Goal: Transaction & Acquisition: Purchase product/service

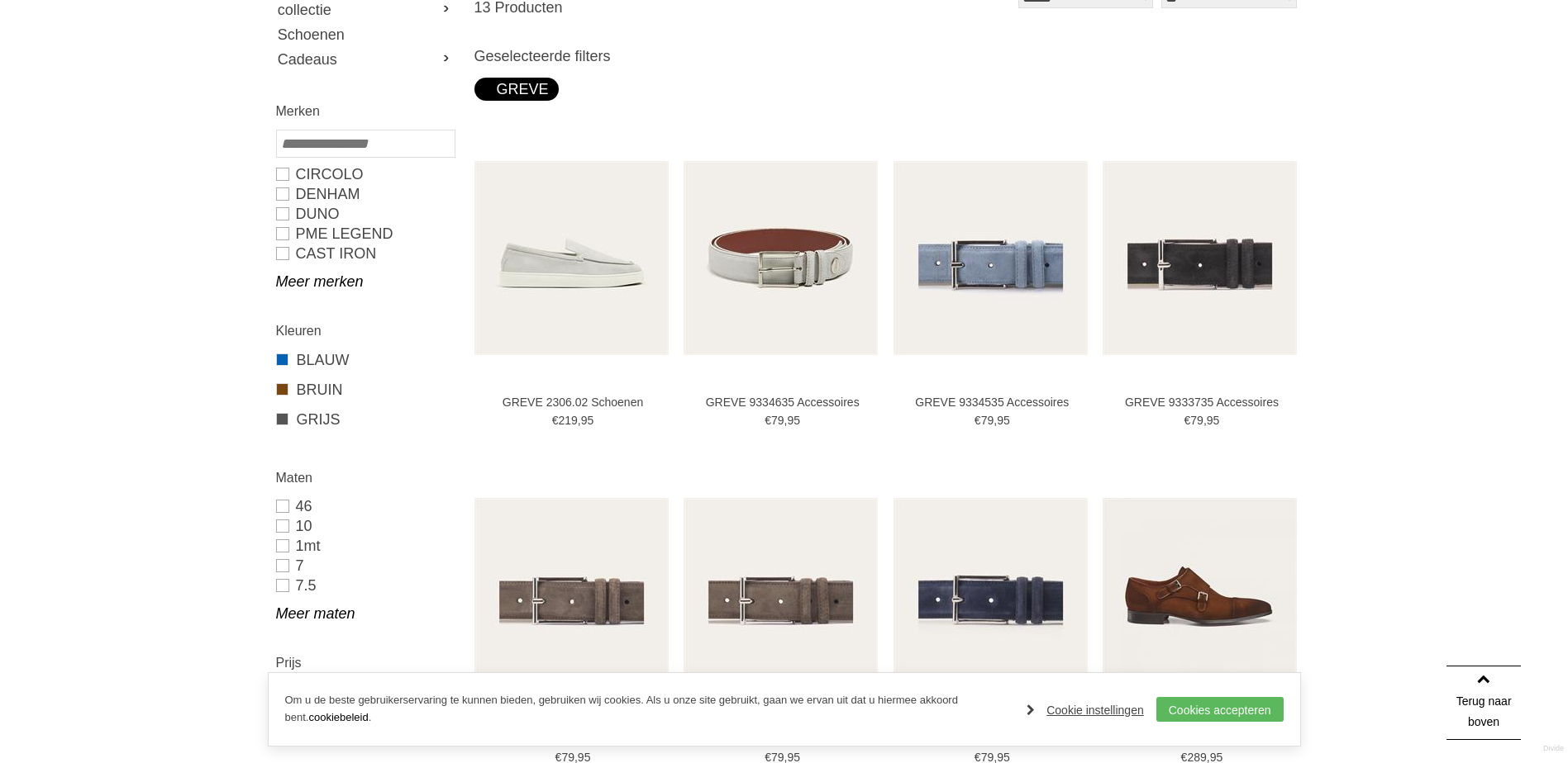
scroll to position [138, 0]
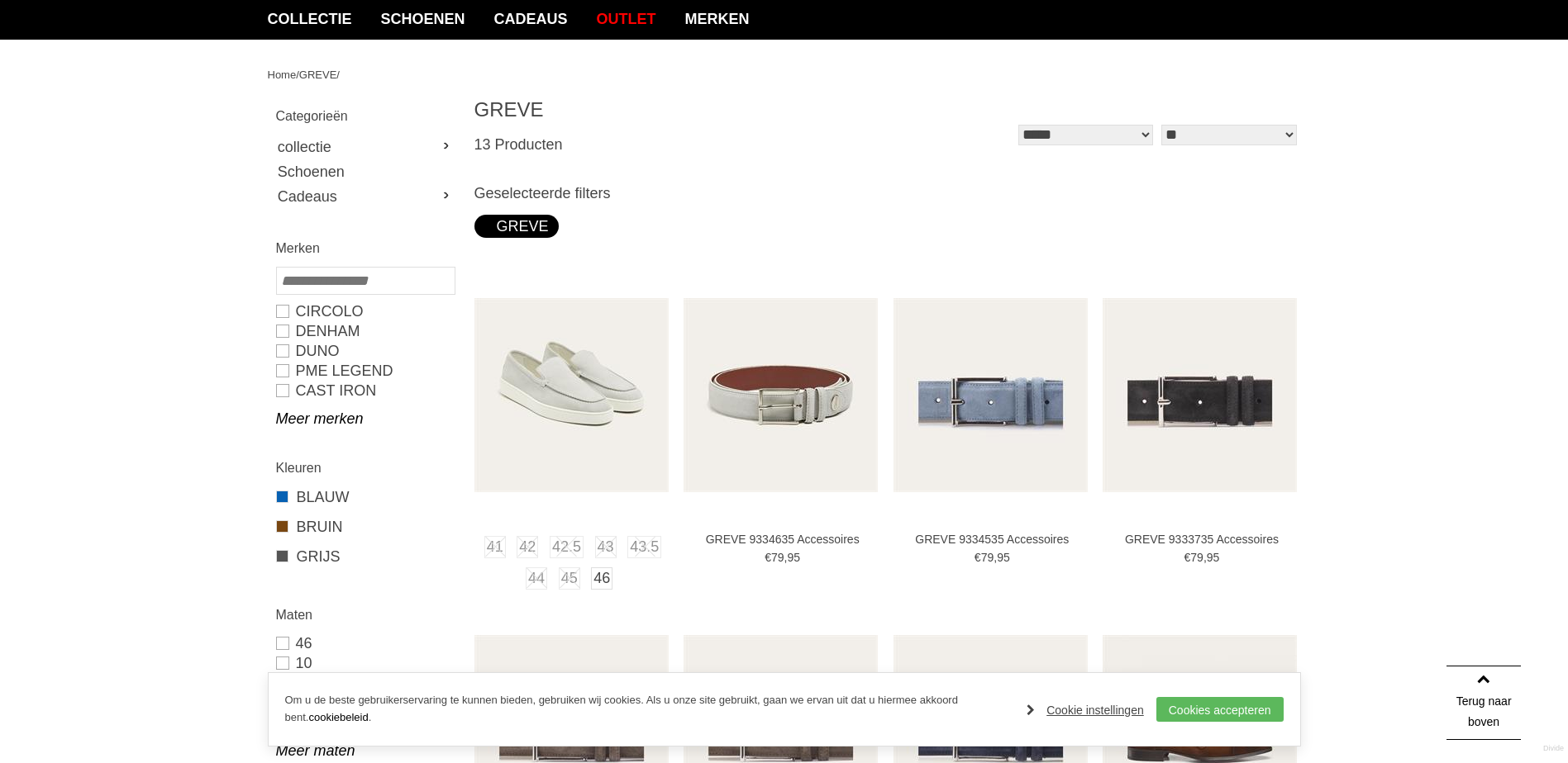
click at [600, 427] on img at bounding box center [571, 394] width 194 height 194
